Goal: Task Accomplishment & Management: Manage account settings

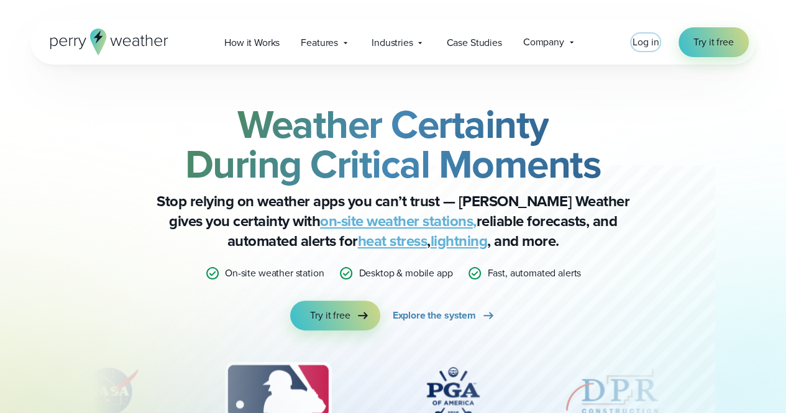
click at [636, 40] on span "Log in" at bounding box center [645, 42] width 26 height 14
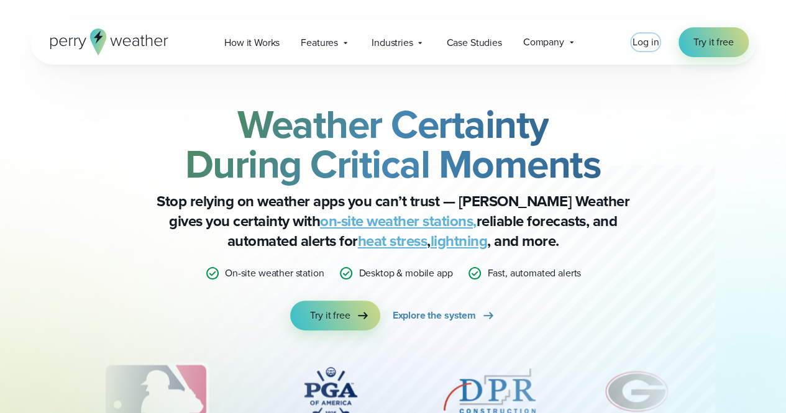
click at [648, 38] on span "Log in" at bounding box center [645, 42] width 26 height 14
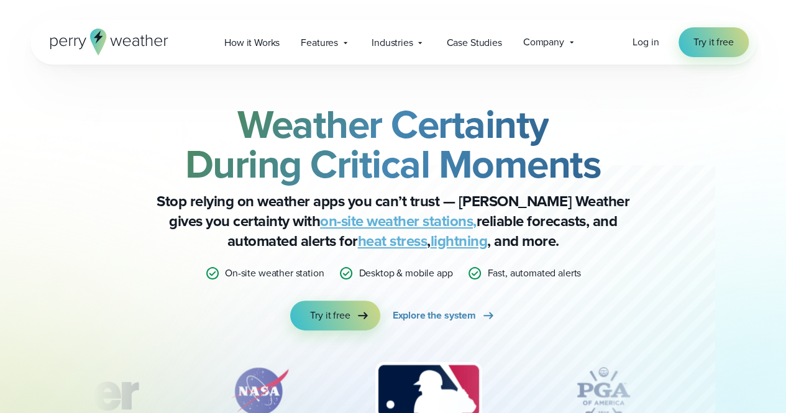
click at [647, 50] on div "Log in Try it free" at bounding box center [690, 42] width 116 height 30
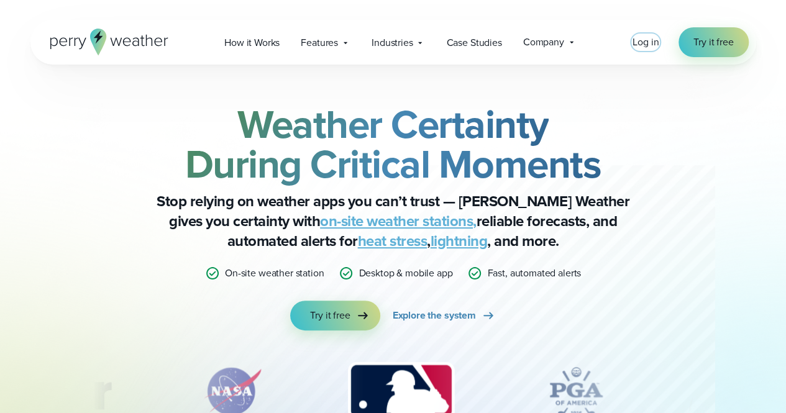
click at [644, 42] on span "Log in" at bounding box center [645, 42] width 26 height 14
